Goal: Task Accomplishment & Management: Manage account settings

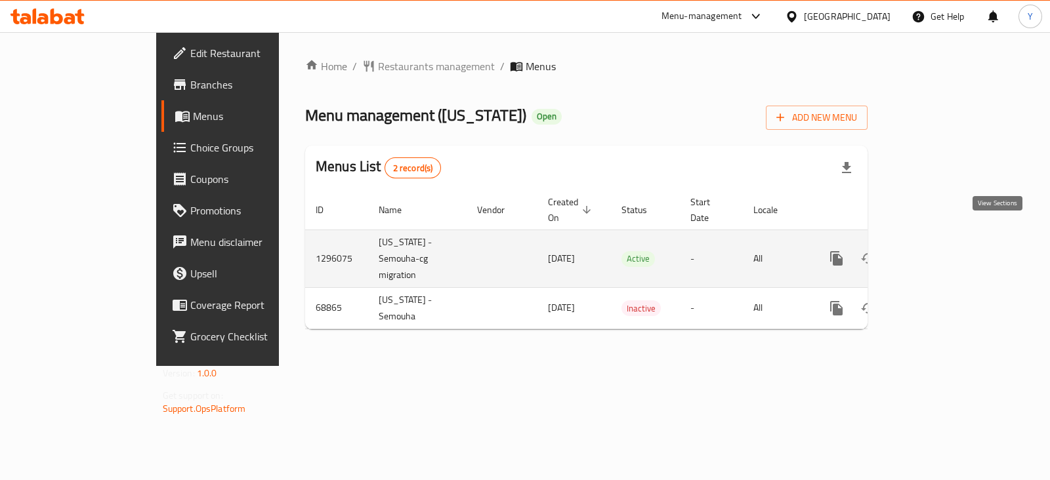
click at [947, 243] on link "enhanced table" at bounding box center [932, 259] width 32 height 32
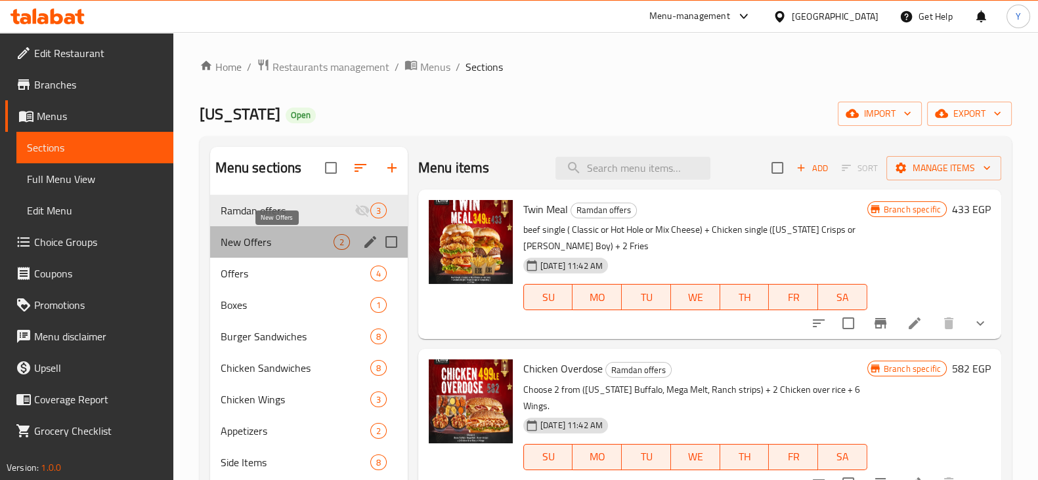
click at [256, 241] on span "New Offers" at bounding box center [277, 242] width 113 height 16
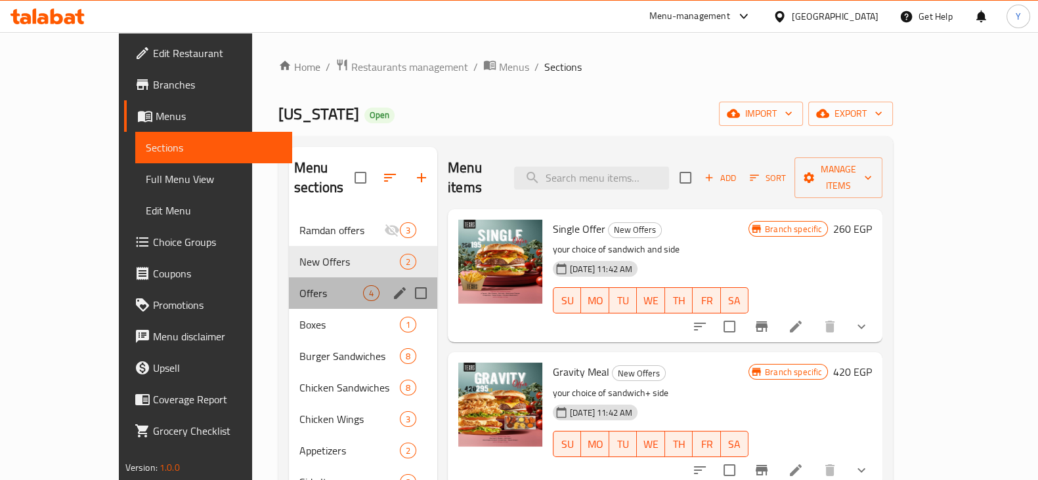
click at [289, 278] on div "Offers 4" at bounding box center [363, 294] width 148 height 32
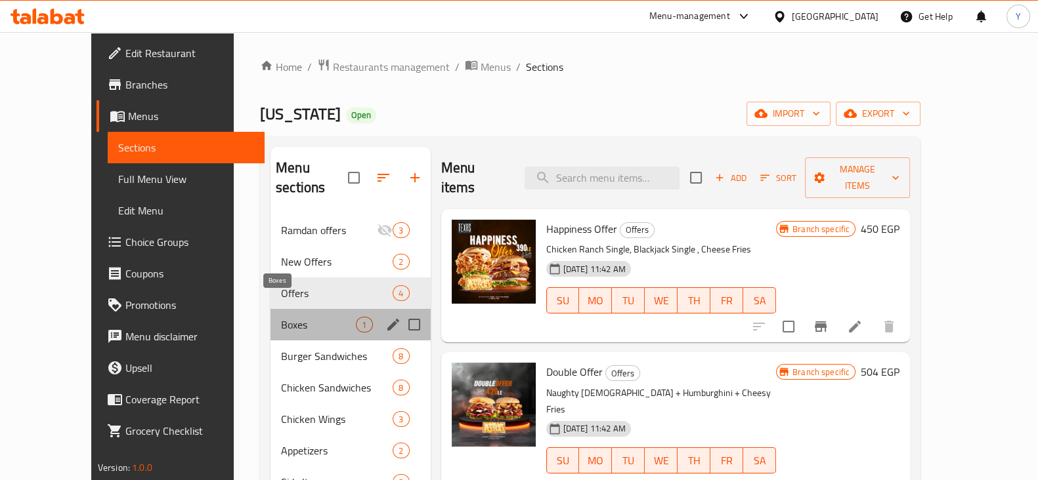
click at [281, 317] on span "Boxes" at bounding box center [318, 325] width 75 height 16
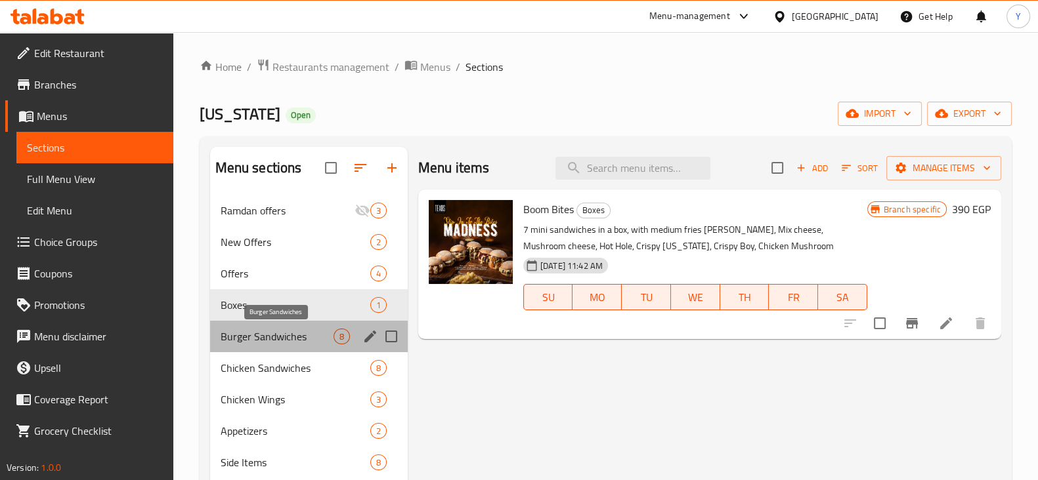
click at [249, 339] on span "Burger Sandwiches" at bounding box center [277, 337] width 113 height 16
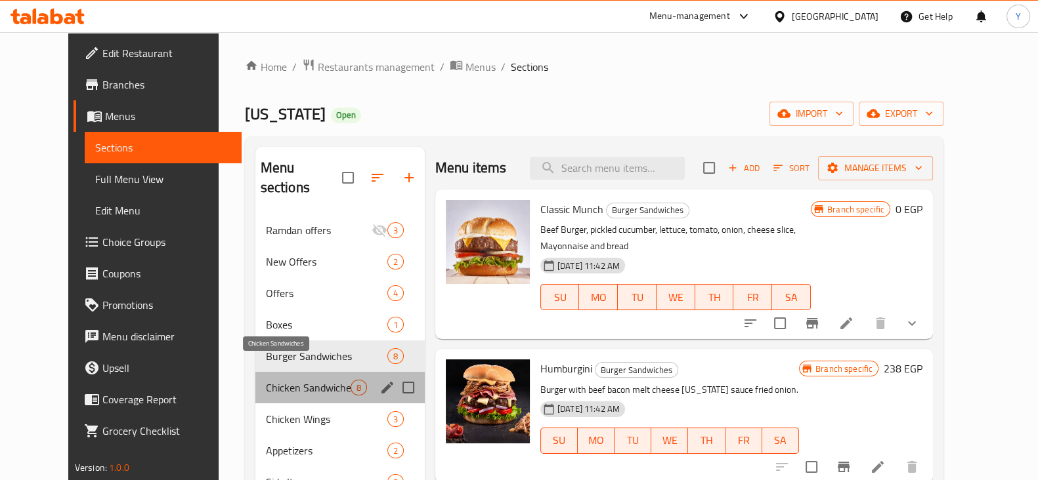
click at [266, 380] on span "Chicken Sandwiches" at bounding box center [308, 388] width 85 height 16
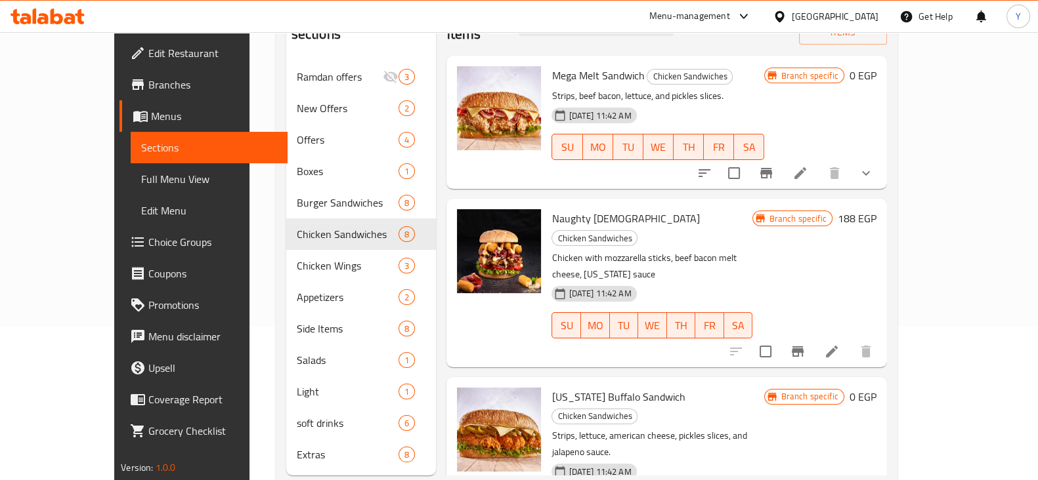
scroll to position [184, 0]
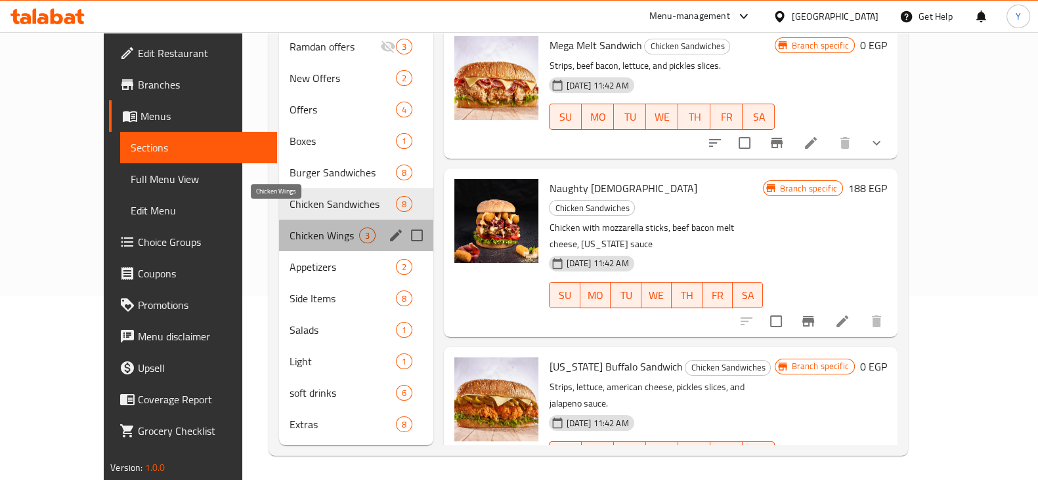
click at [289, 228] on span "Chicken Wings" at bounding box center [324, 236] width 70 height 16
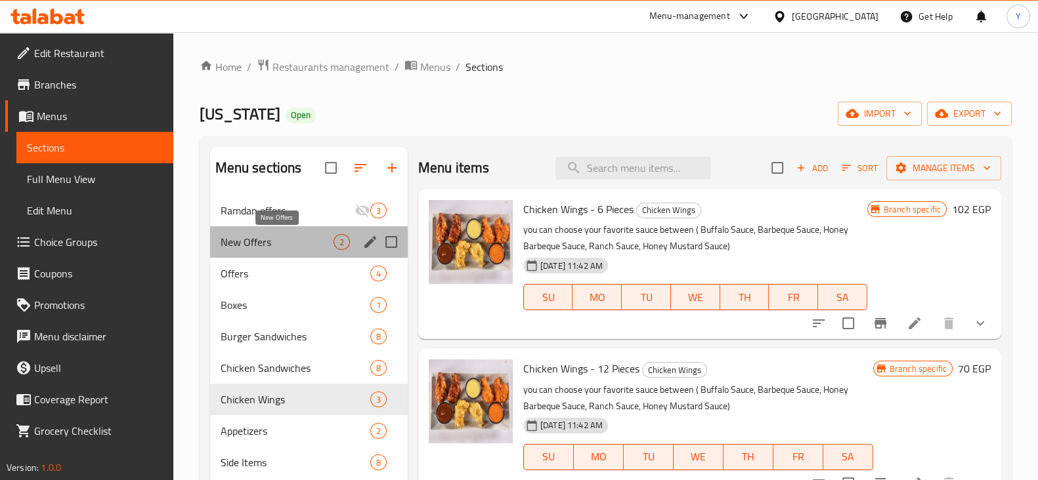
click at [325, 238] on span "New Offers" at bounding box center [277, 242] width 113 height 16
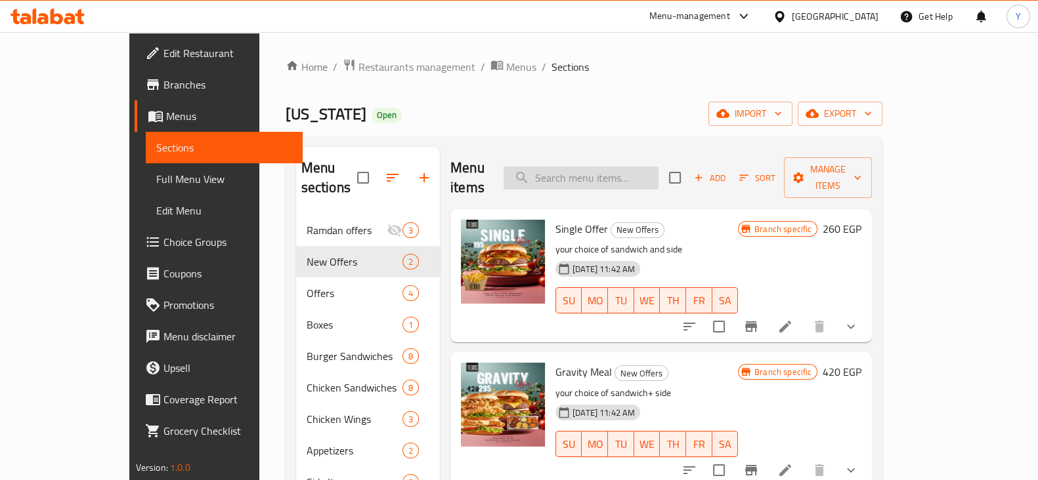
click at [620, 169] on input "search" at bounding box center [580, 178] width 155 height 23
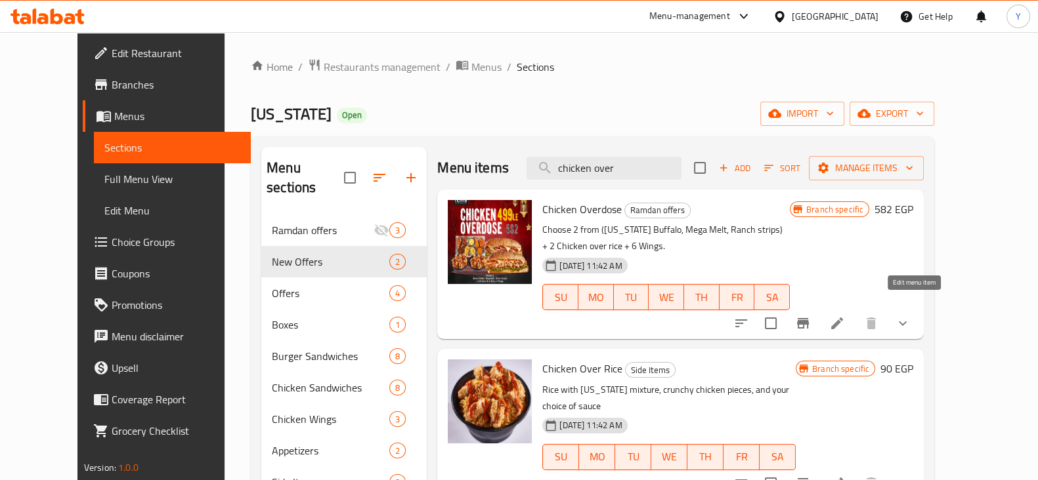
type input "chicken over"
click at [845, 316] on icon at bounding box center [837, 324] width 16 height 16
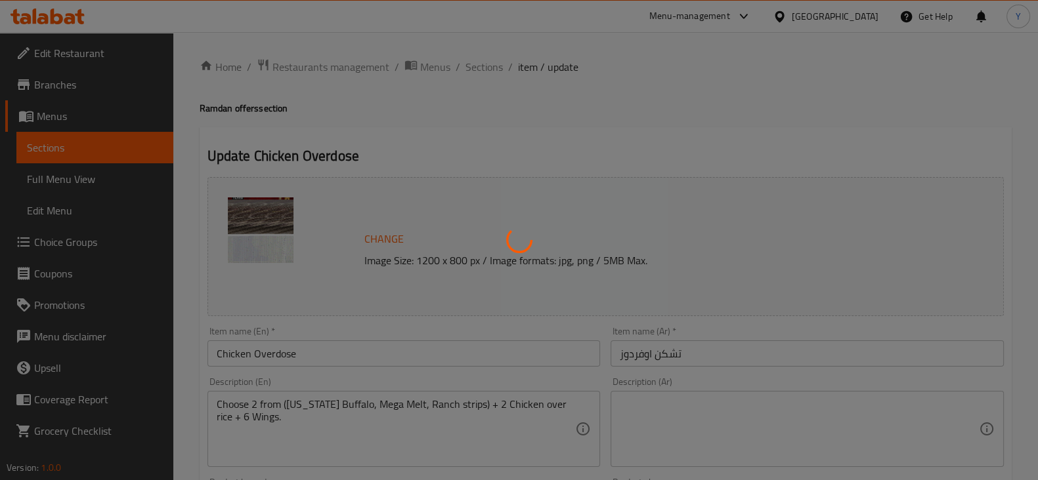
type input "اختيارك من"
type input "2"
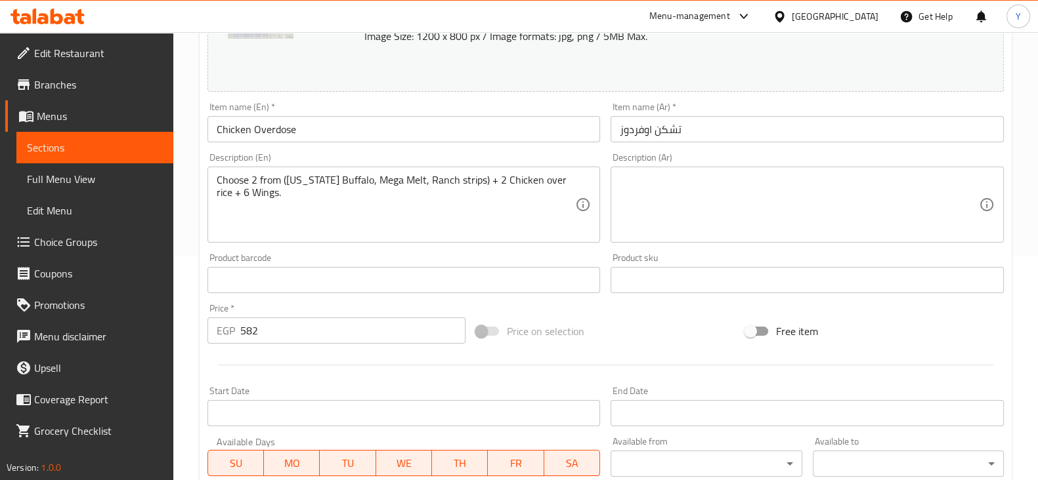
scroll to position [236, 0]
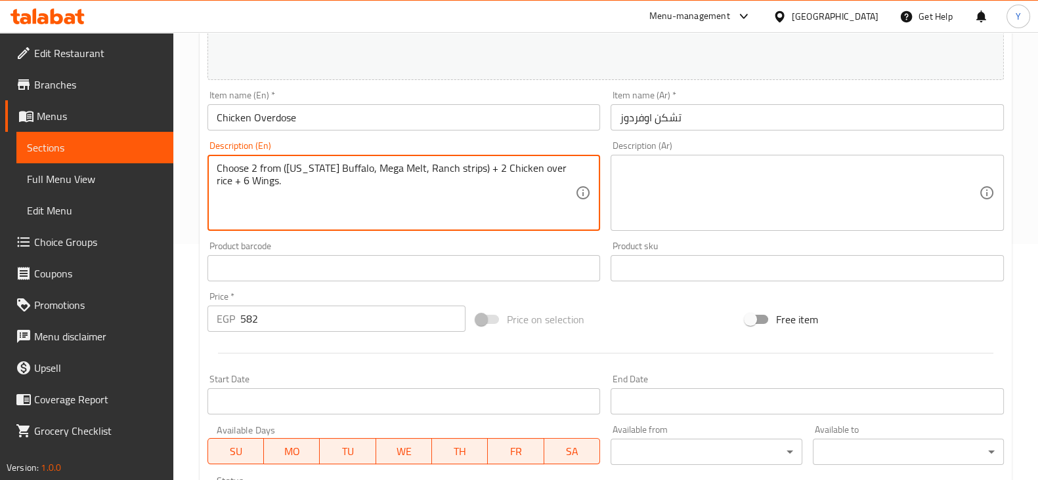
drag, startPoint x: 264, startPoint y: 184, endPoint x: 202, endPoint y: 169, distance: 63.7
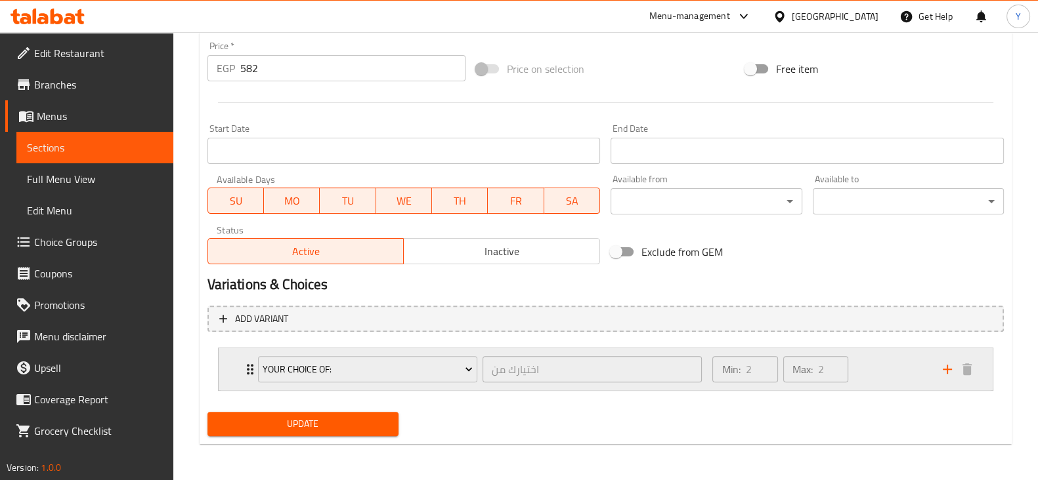
click at [253, 374] on div "Your Choice of: اختيارك من ​" at bounding box center [480, 370] width 460 height 42
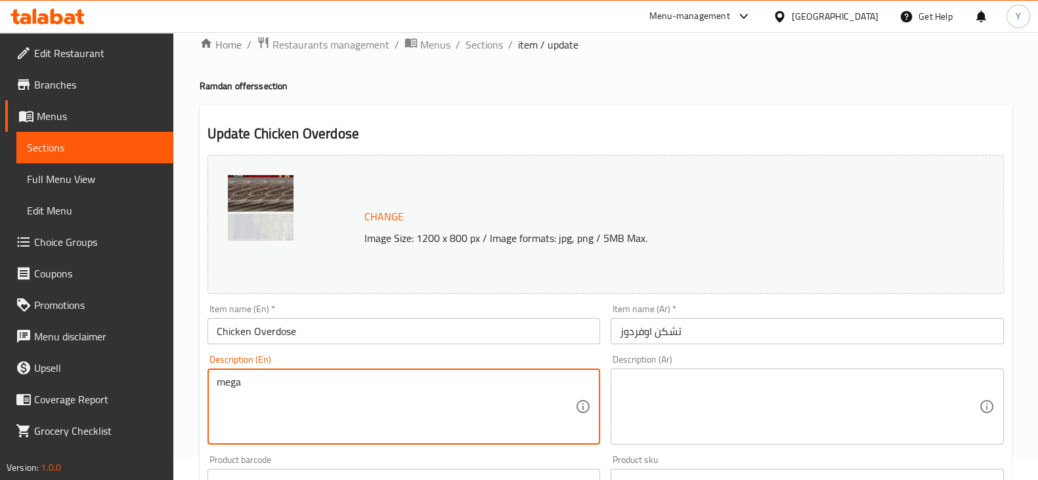
scroll to position [0, 0]
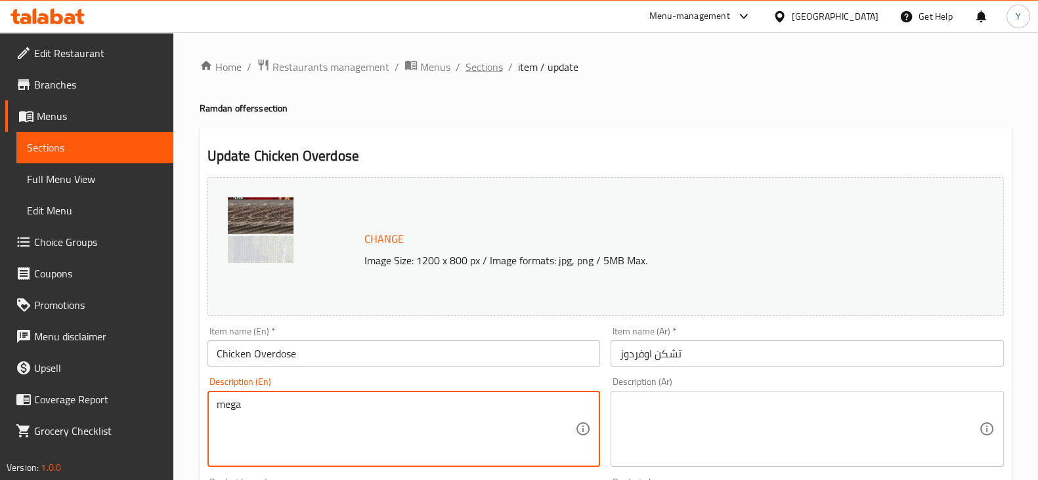
type textarea "mega"
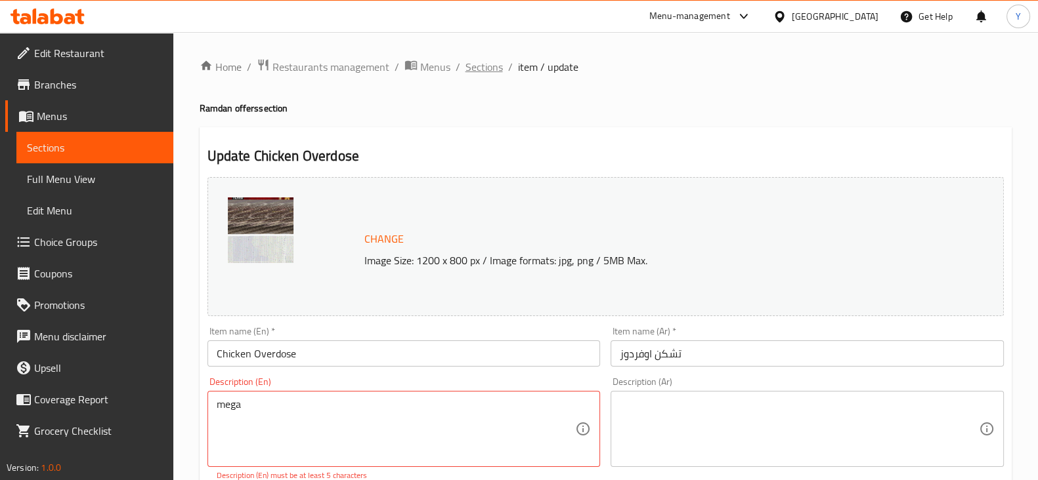
click at [486, 66] on span "Sections" at bounding box center [483, 67] width 37 height 16
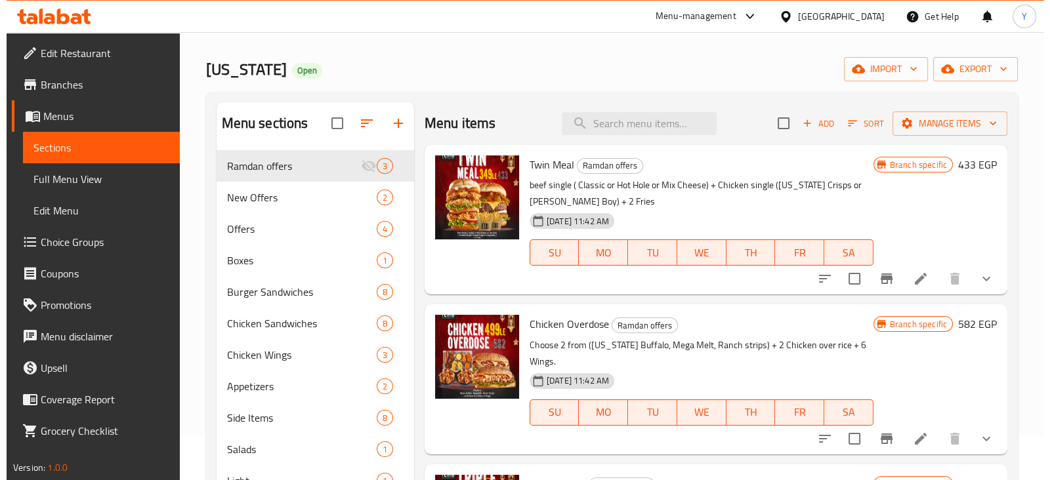
scroll to position [43, 0]
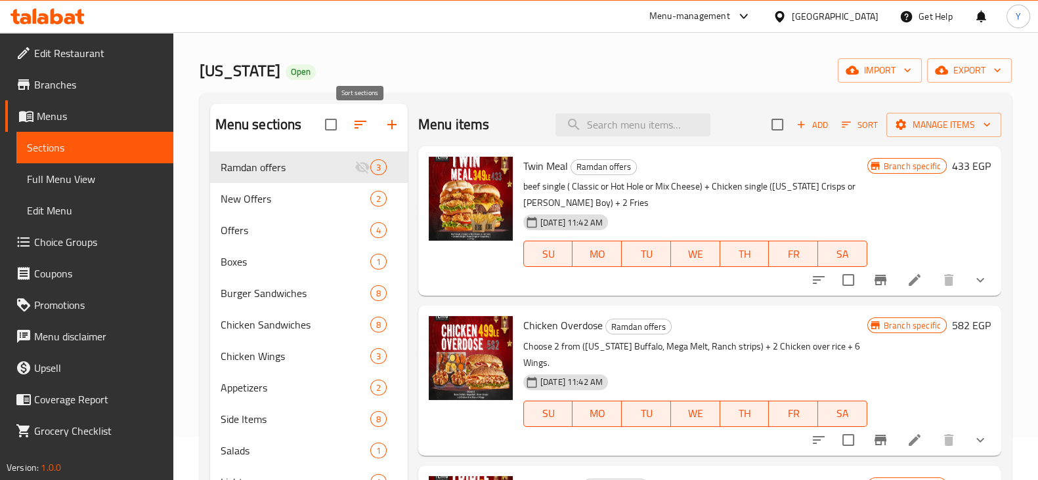
click at [357, 123] on icon "button" at bounding box center [360, 125] width 16 height 16
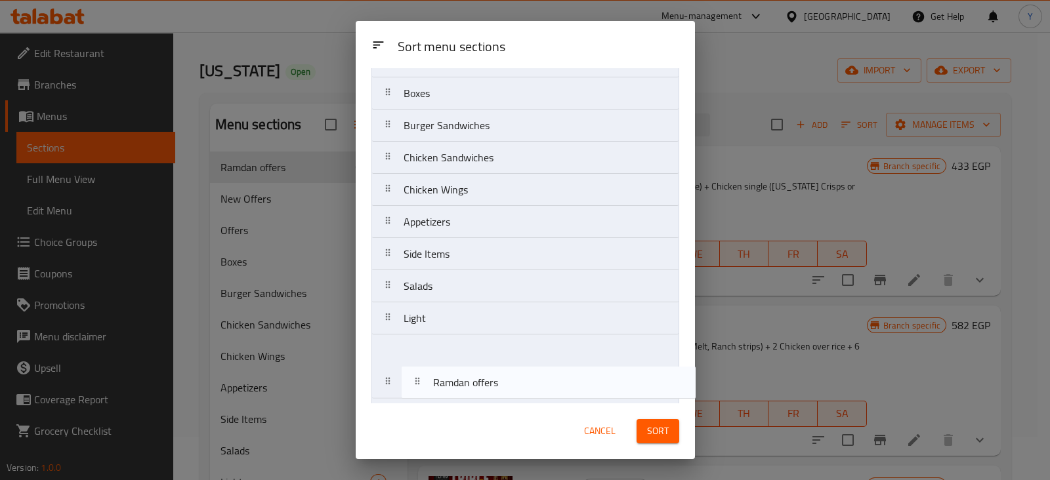
scroll to position [125, 0]
drag, startPoint x: 475, startPoint y: 133, endPoint x: 478, endPoint y: 391, distance: 258.6
click at [478, 391] on nav "Ramdan offers New Offers Offers Boxes Burger Sandwiches Chicken Sandwiches Chic…" at bounding box center [526, 190] width 308 height 419
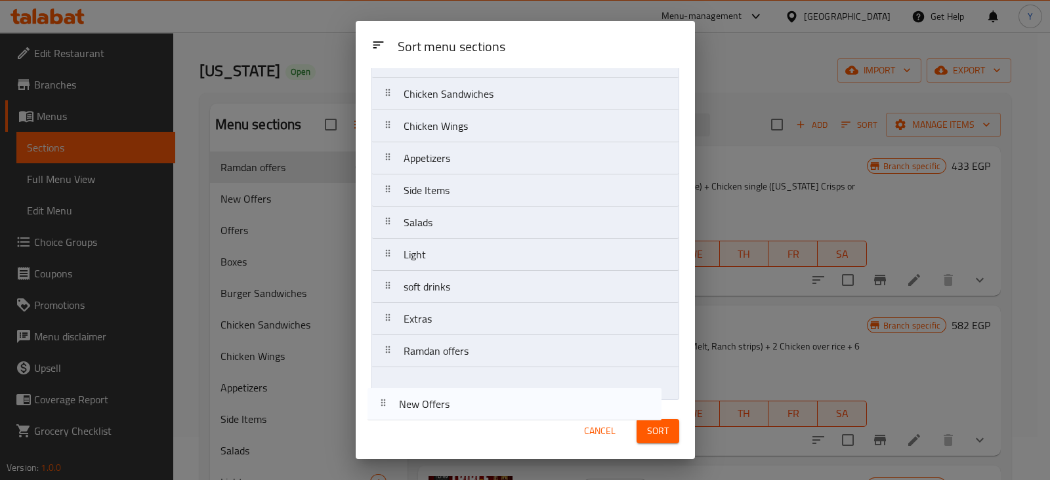
drag, startPoint x: 443, startPoint y: 131, endPoint x: 439, endPoint y: 431, distance: 300.7
click at [439, 431] on div "Sort menu sections Sort menu sections New Offers Offers Boxes Burger Sandwiches…" at bounding box center [525, 240] width 339 height 438
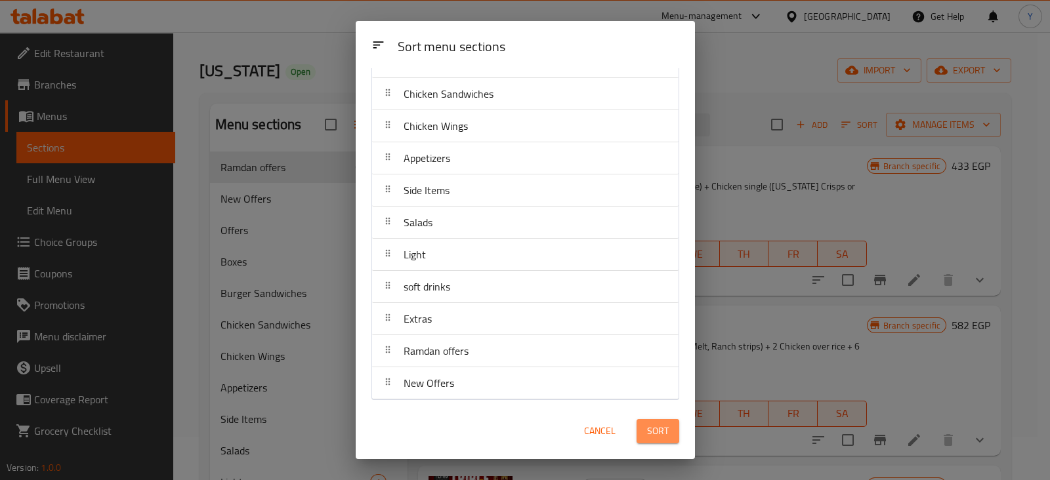
click at [670, 436] on button "Sort" at bounding box center [658, 431] width 43 height 24
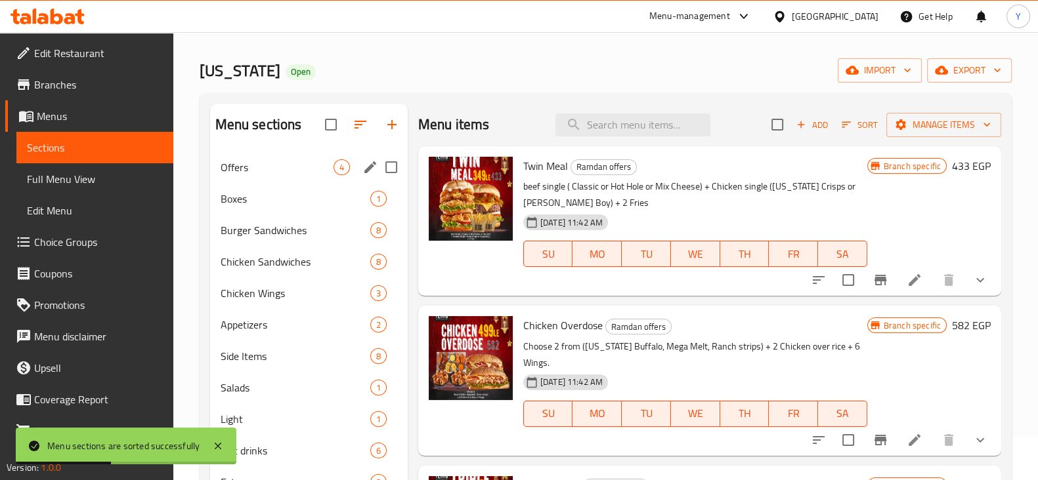
click at [279, 179] on div "Offers 4" at bounding box center [309, 168] width 198 height 32
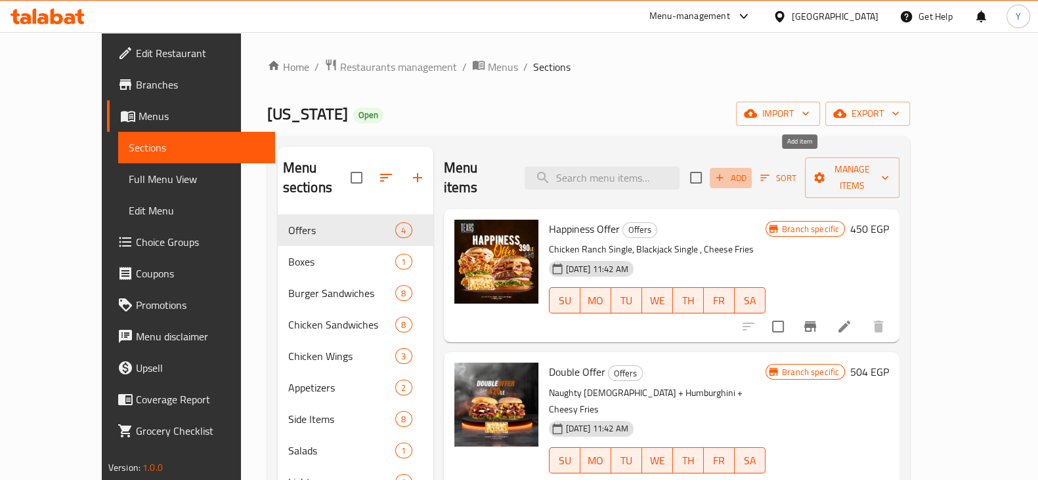
click at [725, 172] on icon "button" at bounding box center [720, 178] width 12 height 12
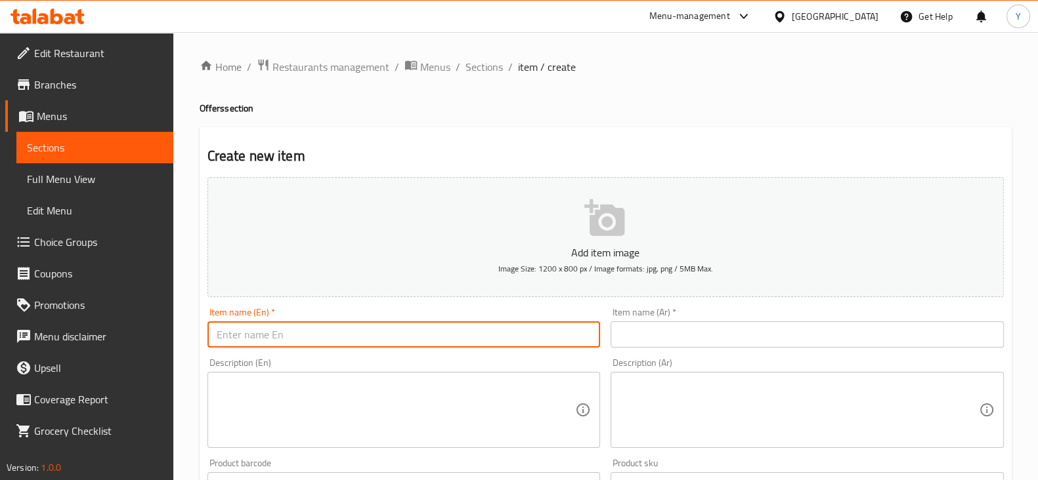
click at [277, 324] on input "text" at bounding box center [403, 335] width 393 height 26
type input "Chicken Overdose"
click at [660, 341] on input "text" at bounding box center [806, 335] width 393 height 26
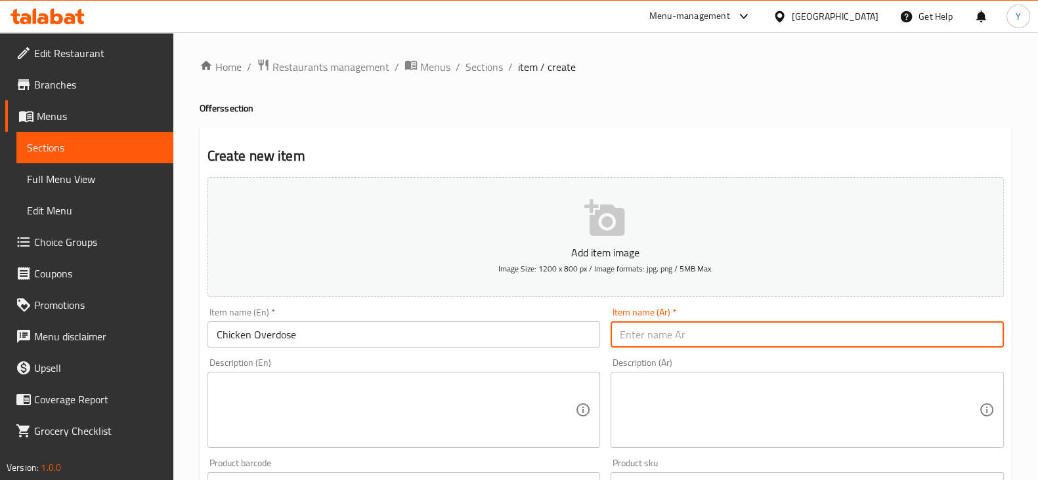
click at [660, 341] on input "text" at bounding box center [806, 335] width 393 height 26
type input "تشيكن اوفردوز"
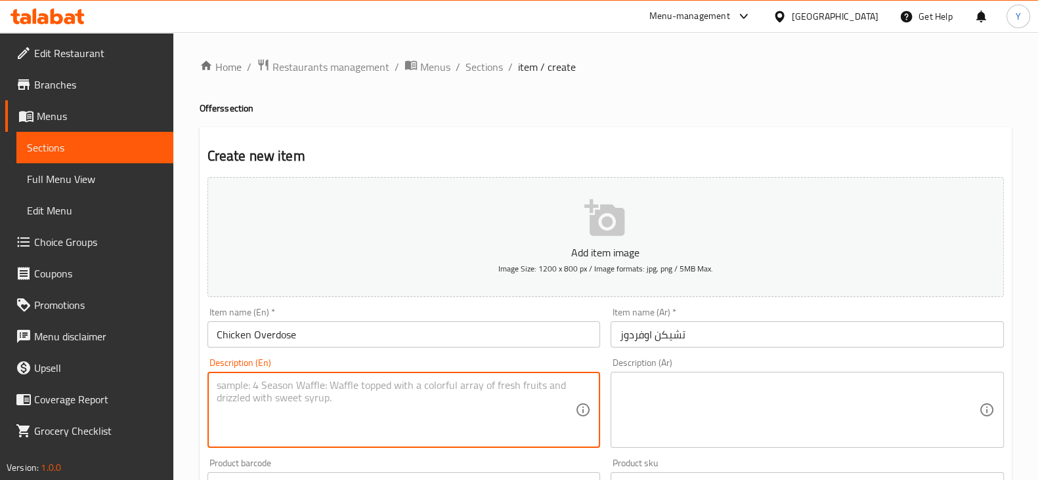
click at [490, 403] on textarea at bounding box center [396, 410] width 359 height 62
click at [372, 405] on textarea "Mega Melt + ranch strips Chicken over rice" at bounding box center [396, 410] width 359 height 62
type textarea "Mega Melt + ranch strips Chicken over rice cheese 2 big Cola"
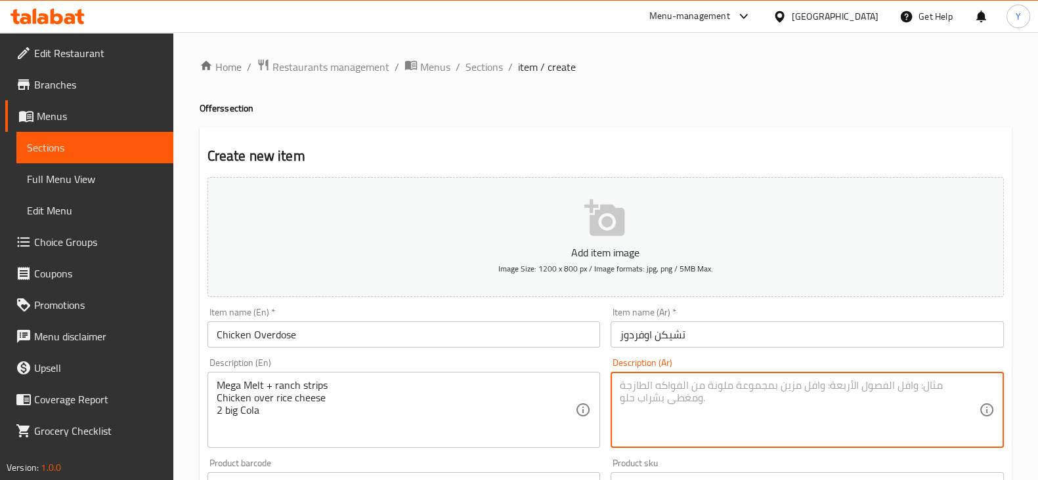
click at [723, 383] on textarea at bounding box center [799, 410] width 359 height 62
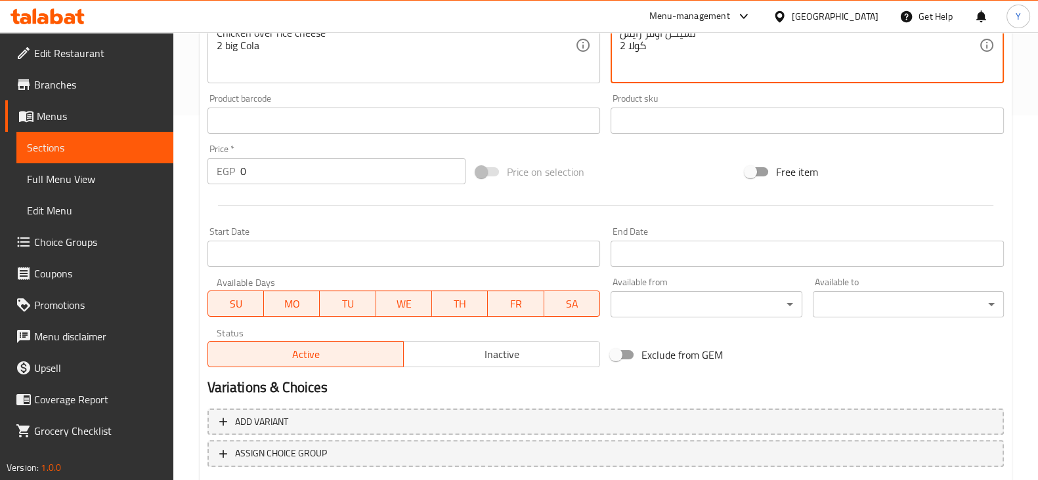
scroll to position [358, 0]
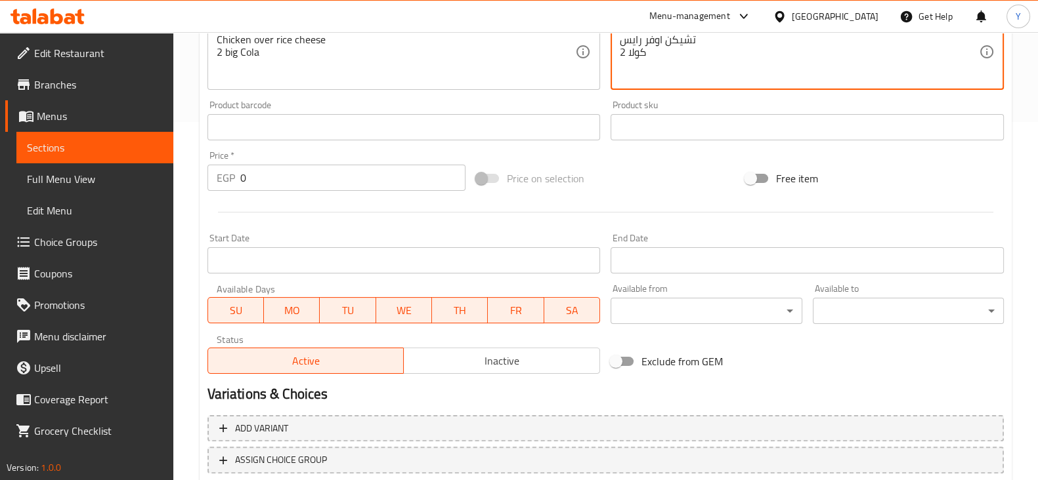
type textarea "ميجا ميلت + [PERSON_NAME] تشيكن اوفر رايس 2 كولا"
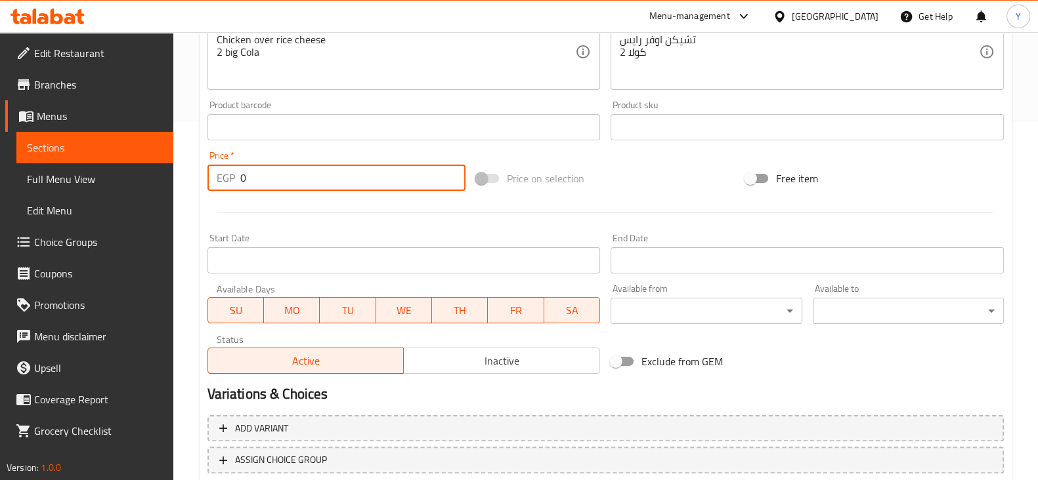
click at [274, 171] on input "0" at bounding box center [353, 178] width 226 height 26
click at [245, 179] on input "0424" at bounding box center [353, 178] width 226 height 26
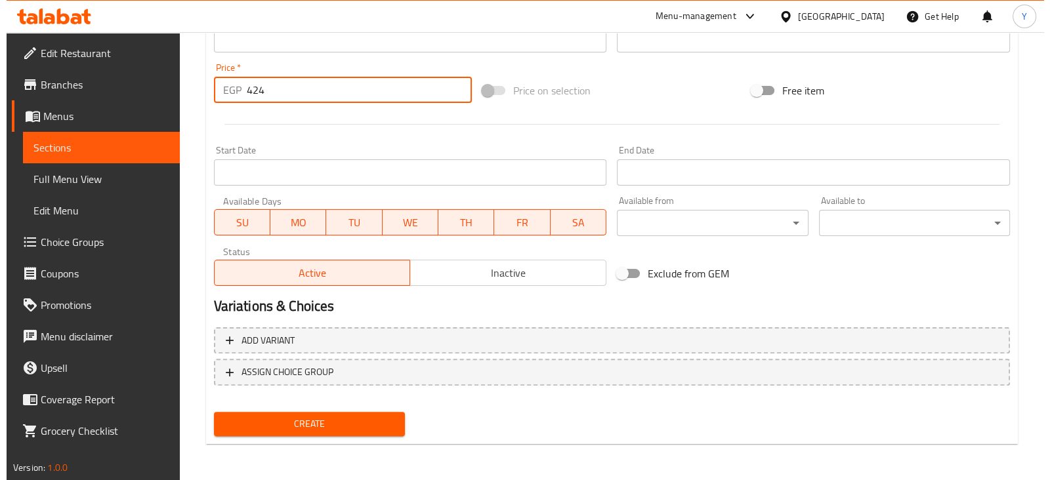
scroll to position [26, 0]
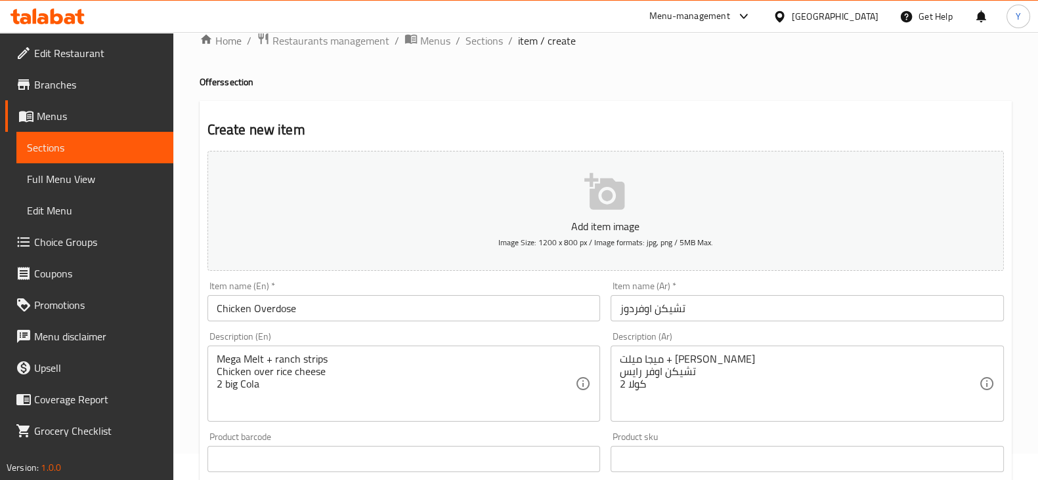
type input "424"
click at [615, 175] on icon "button" at bounding box center [605, 192] width 42 height 42
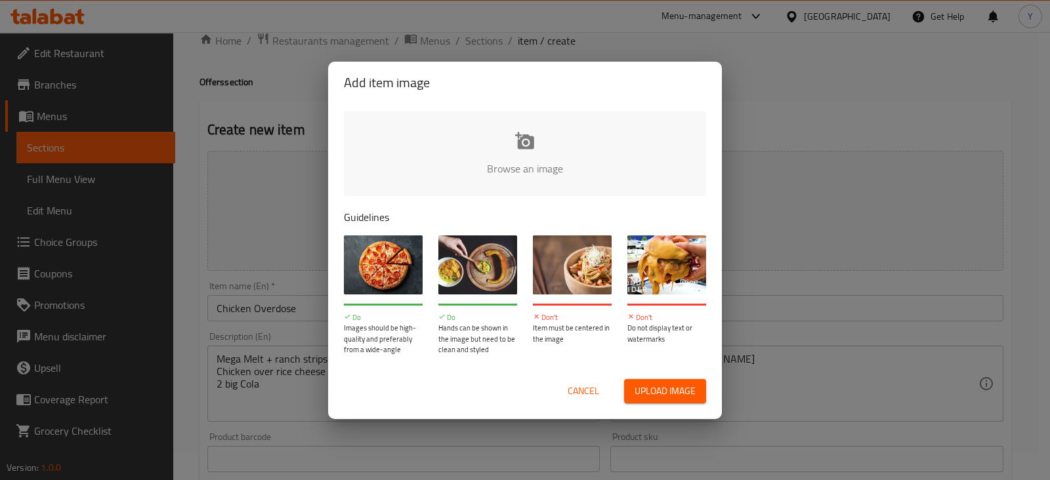
click at [519, 148] on input "file" at bounding box center [969, 173] width 1250 height 123
type input "C:\fakepath\Chicken Over Dose (1).png"
